Goal: Use online tool/utility: Utilize a website feature to perform a specific function

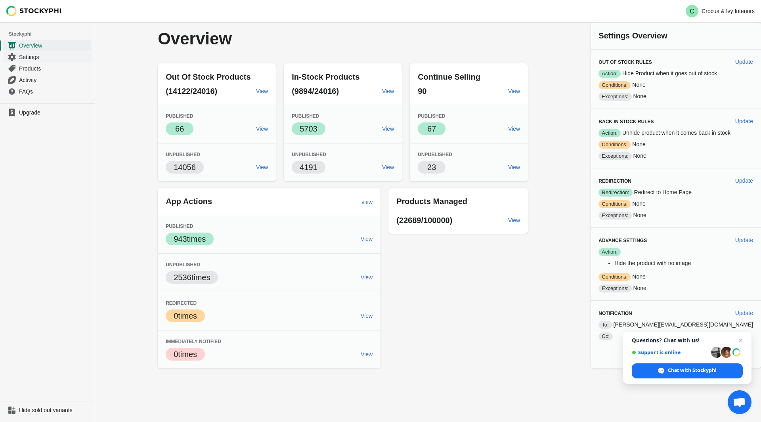
click at [44, 55] on span "Settings" at bounding box center [54, 57] width 71 height 8
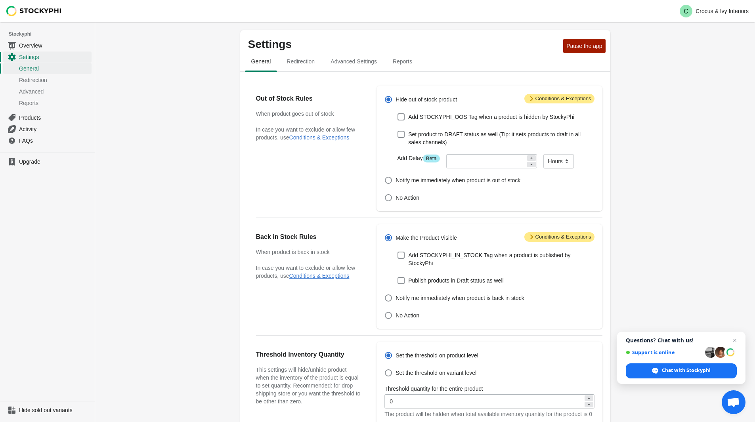
scroll to position [157, 0]
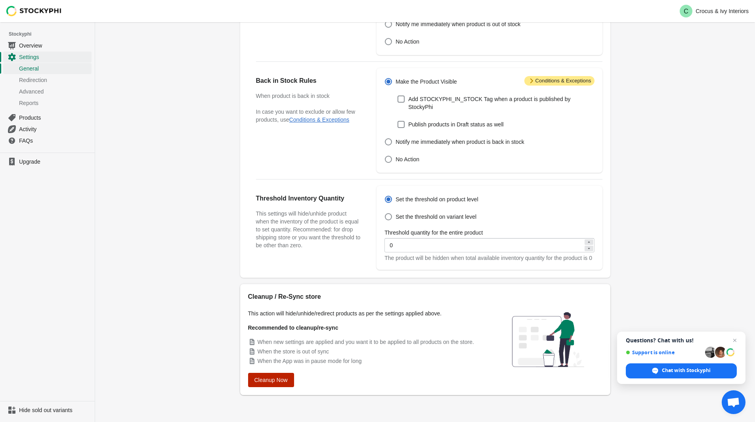
click at [275, 377] on span "Cleanup Now" at bounding box center [270, 380] width 33 height 6
